Goal: Task Accomplishment & Management: Use online tool/utility

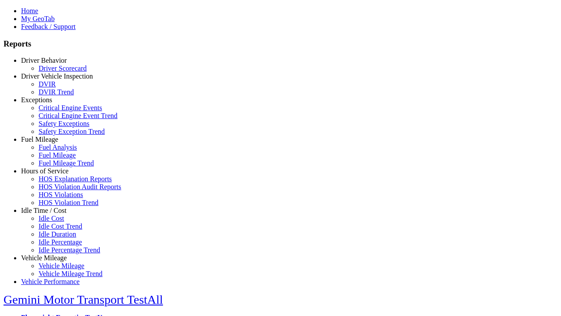
click at [50, 174] on link "Hours of Service" at bounding box center [44, 170] width 47 height 7
click at [57, 182] on link "HOS Explanation Reports" at bounding box center [75, 178] width 73 height 7
type input "**********"
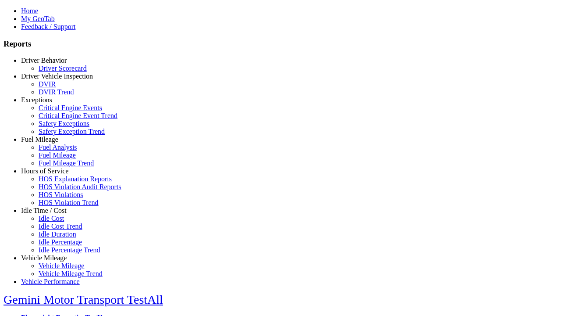
type input "*********"
